Goal: Information Seeking & Learning: Learn about a topic

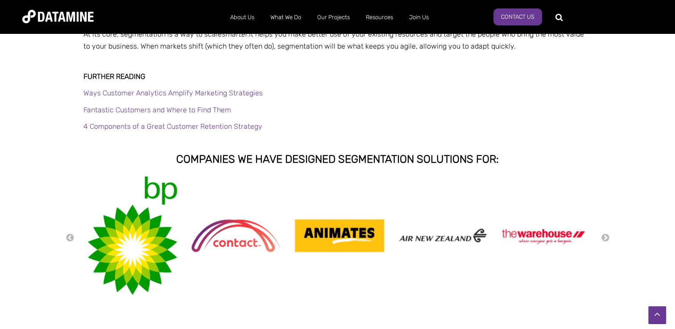
scroll to position [817, 0]
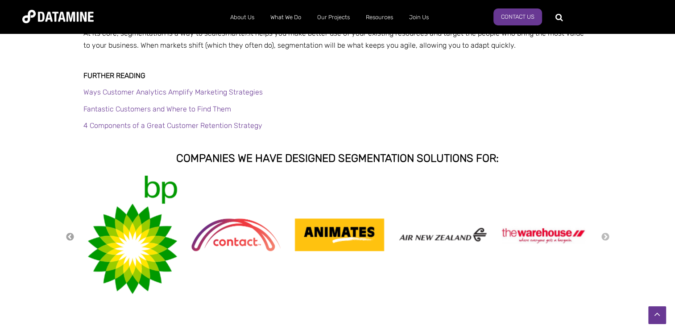
click at [70, 237] on button "Previous" at bounding box center [70, 238] width 9 height 10
click at [68, 237] on button "Previous" at bounding box center [70, 238] width 9 height 10
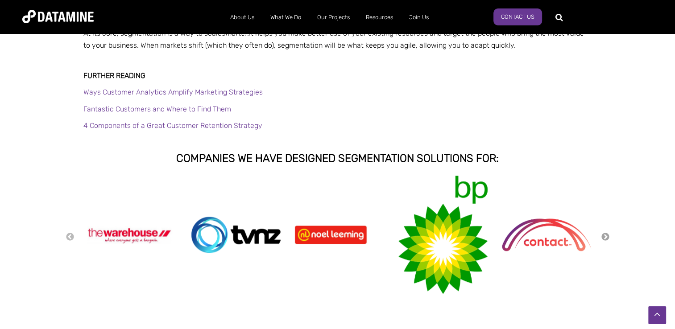
click at [605, 237] on button "Next" at bounding box center [605, 238] width 9 height 10
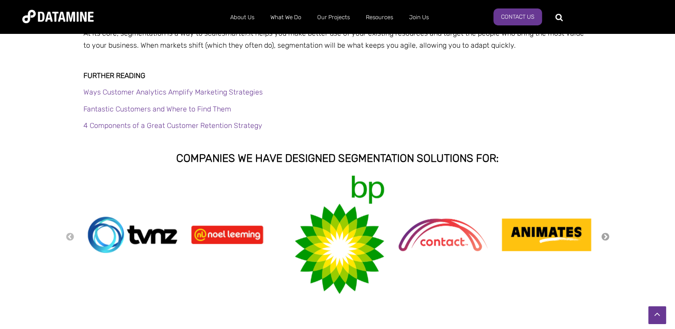
click at [605, 237] on button "Next" at bounding box center [605, 238] width 9 height 10
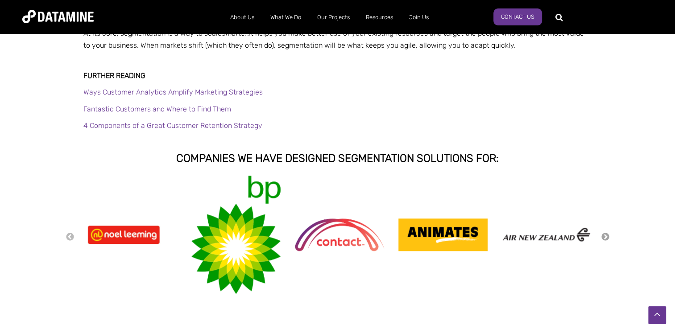
click at [605, 237] on button "Next" at bounding box center [605, 238] width 9 height 10
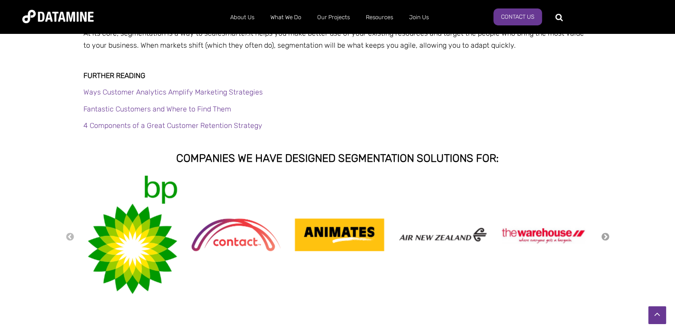
click at [605, 237] on button "Next" at bounding box center [605, 238] width 9 height 10
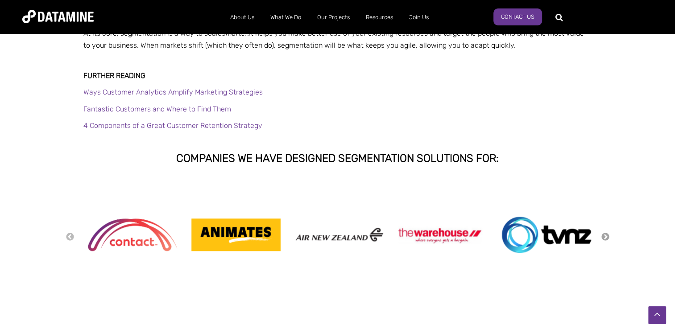
click at [605, 237] on button "Next" at bounding box center [605, 238] width 9 height 10
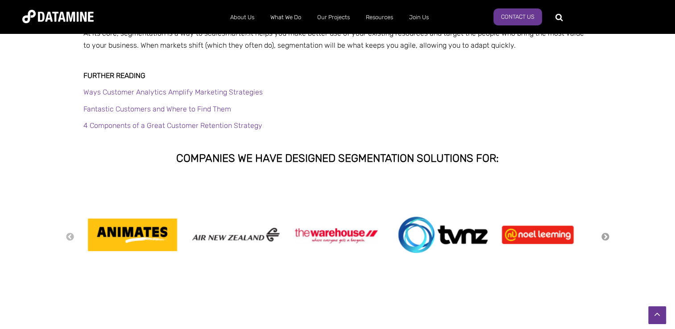
click at [605, 237] on button "Next" at bounding box center [605, 238] width 9 height 10
